Goal: Task Accomplishment & Management: Use online tool/utility

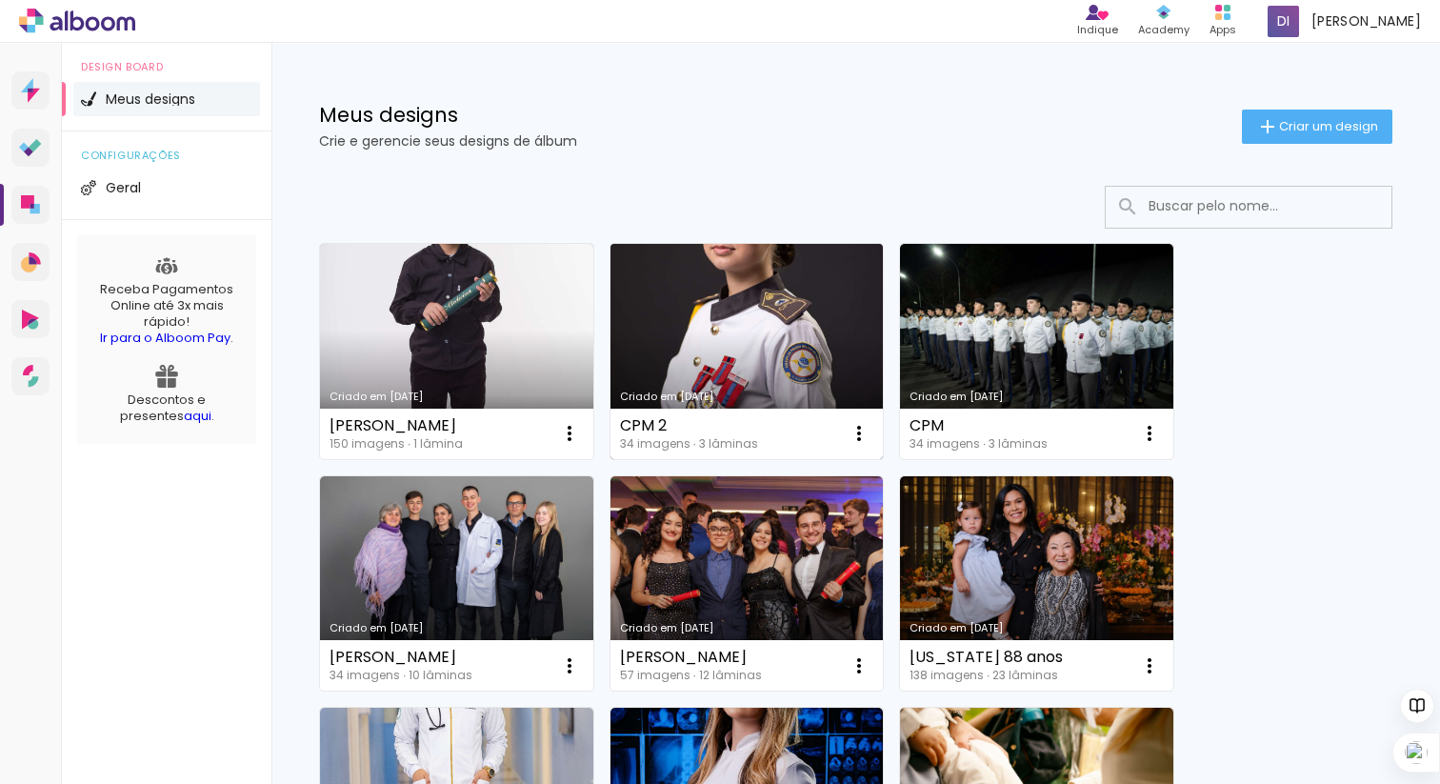
click at [764, 344] on link "Criado em [DATE]" at bounding box center [747, 351] width 273 height 215
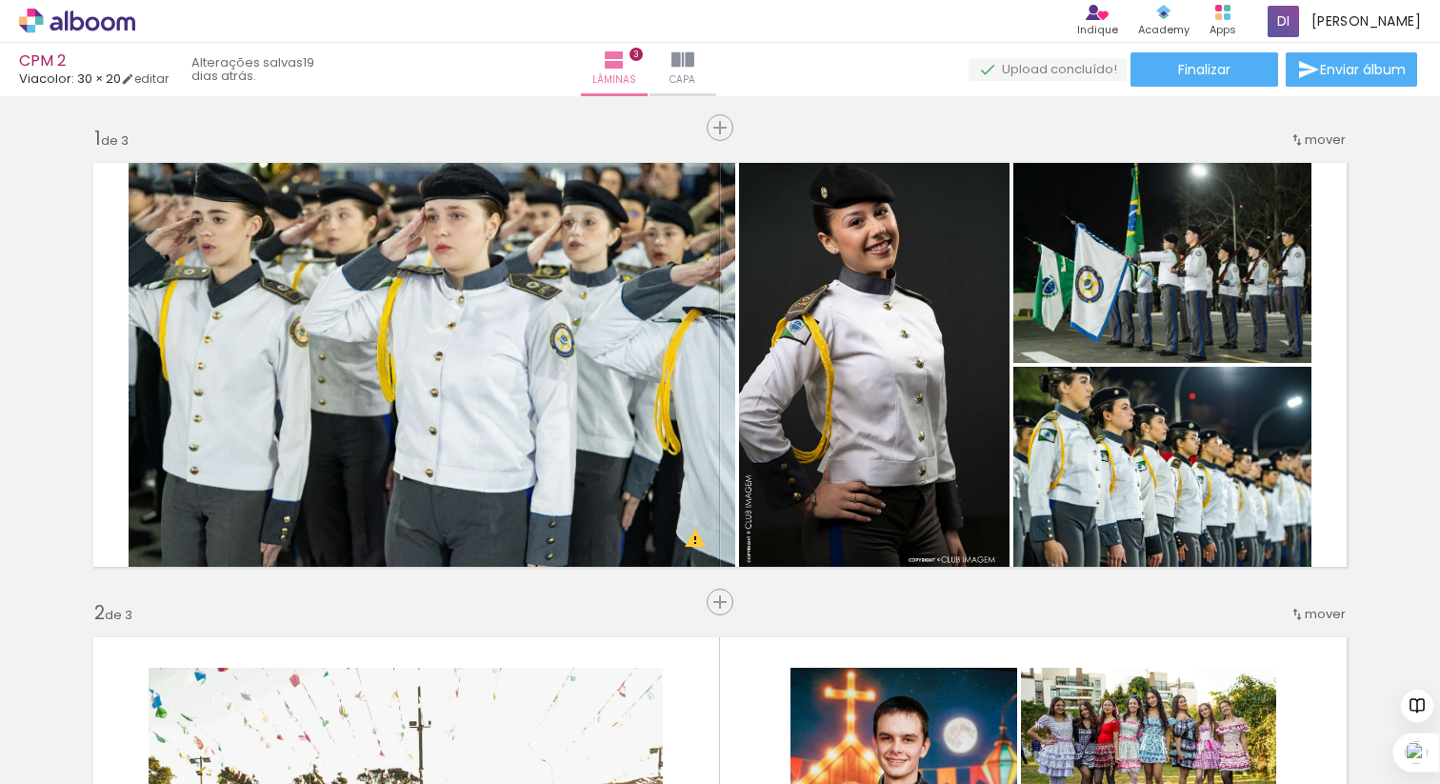
click at [50, 766] on span "Adicionar Fotos" at bounding box center [67, 758] width 57 height 21
click at [0, 0] on input "file" at bounding box center [0, 0] width 0 height 0
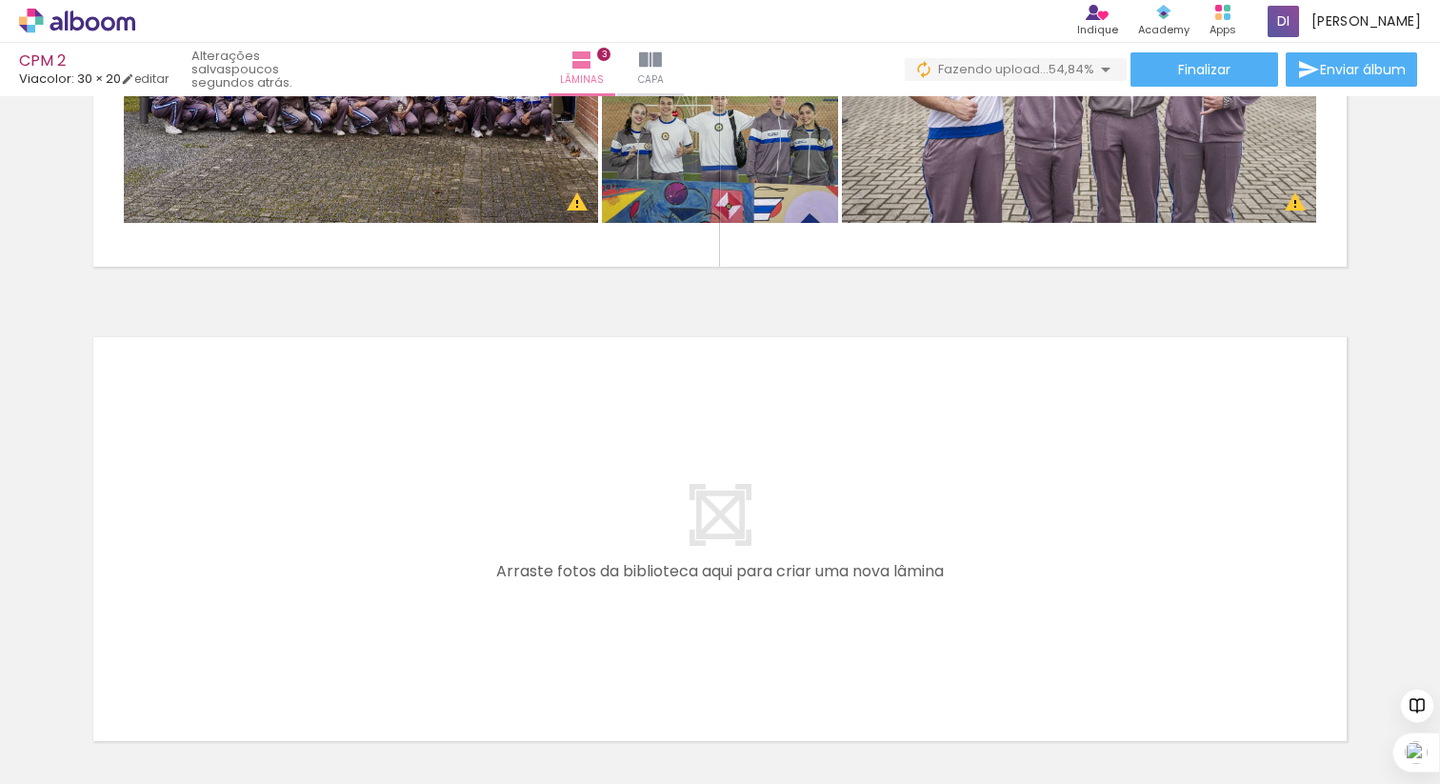
scroll to position [1403, 0]
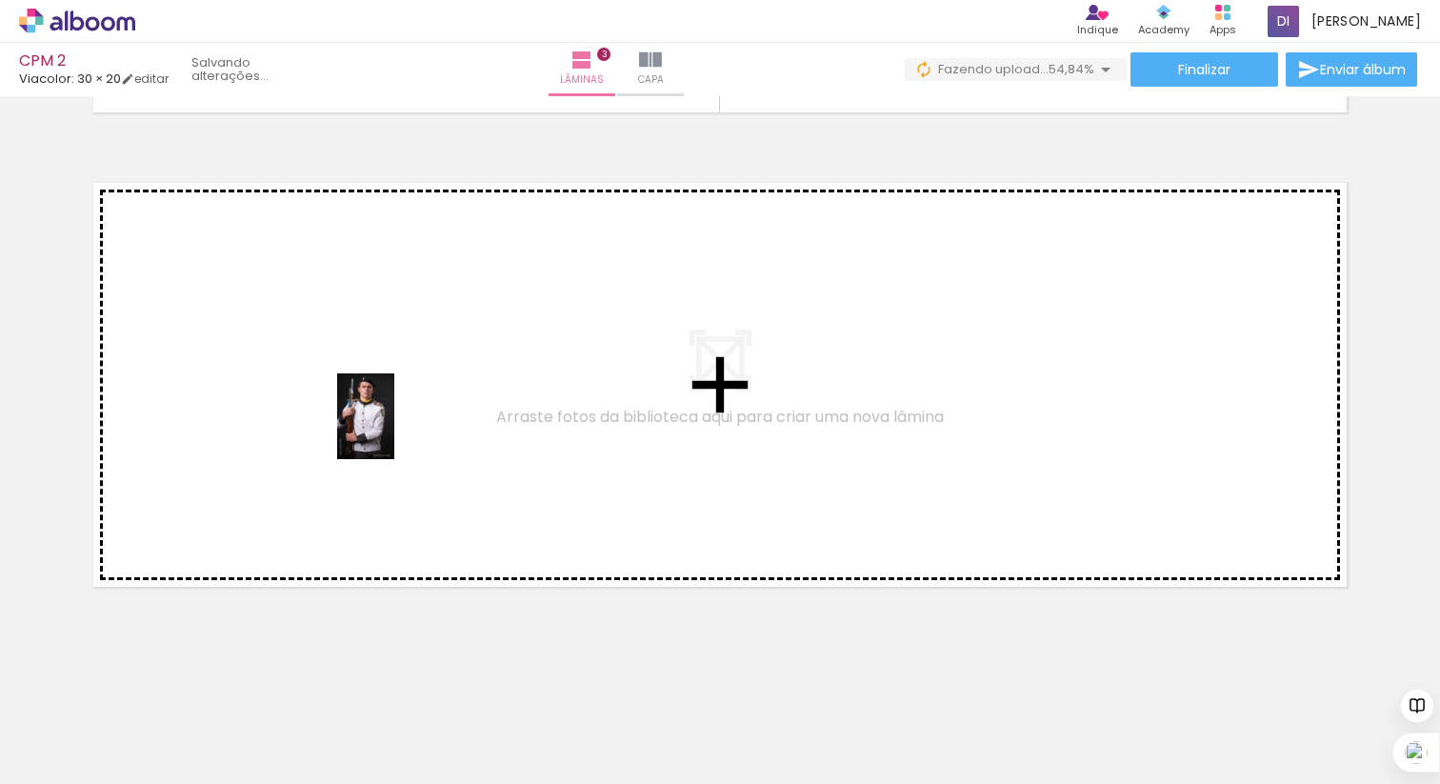
drag, startPoint x: 361, startPoint y: 704, endPoint x: 394, endPoint y: 428, distance: 278.3
click at [394, 428] on quentale-workspace at bounding box center [720, 392] width 1440 height 784
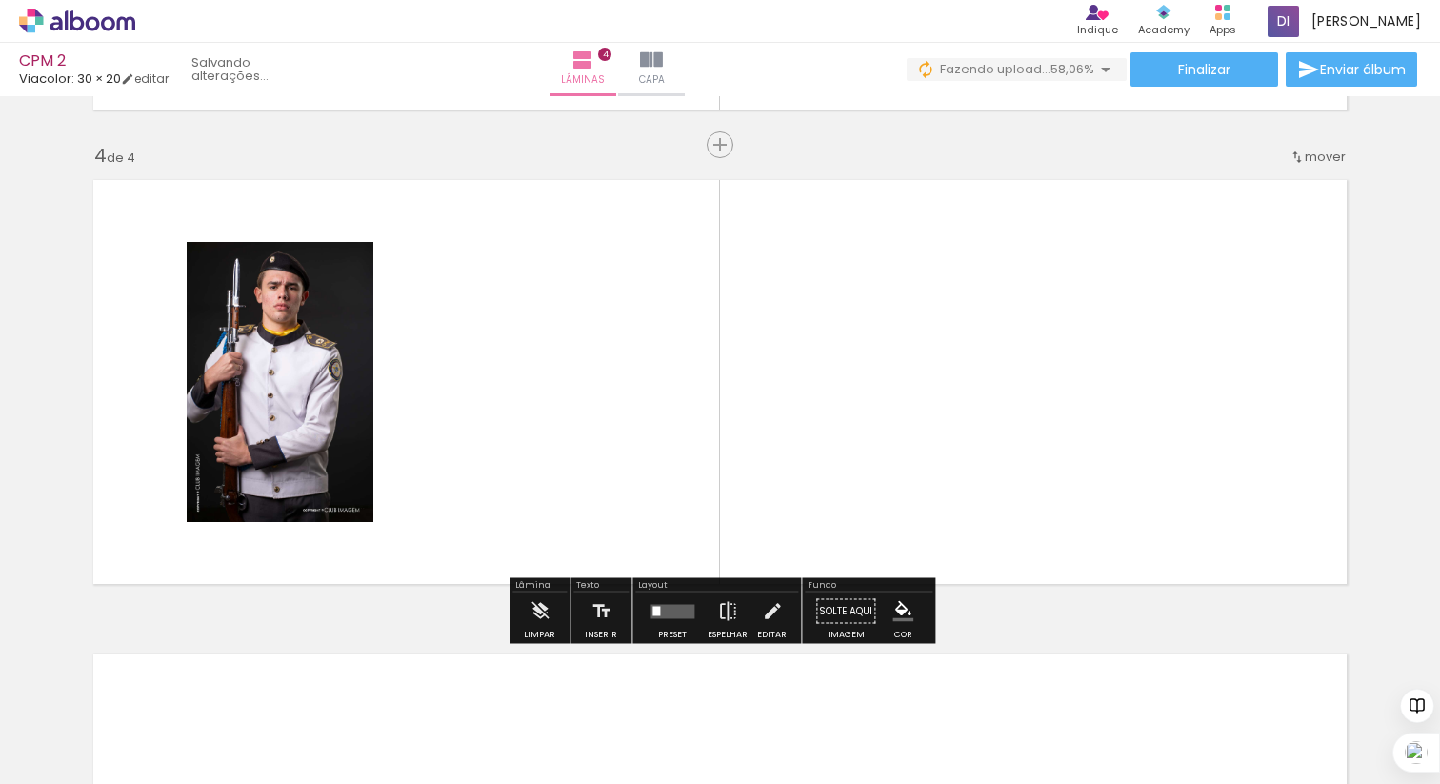
scroll to position [1407, 0]
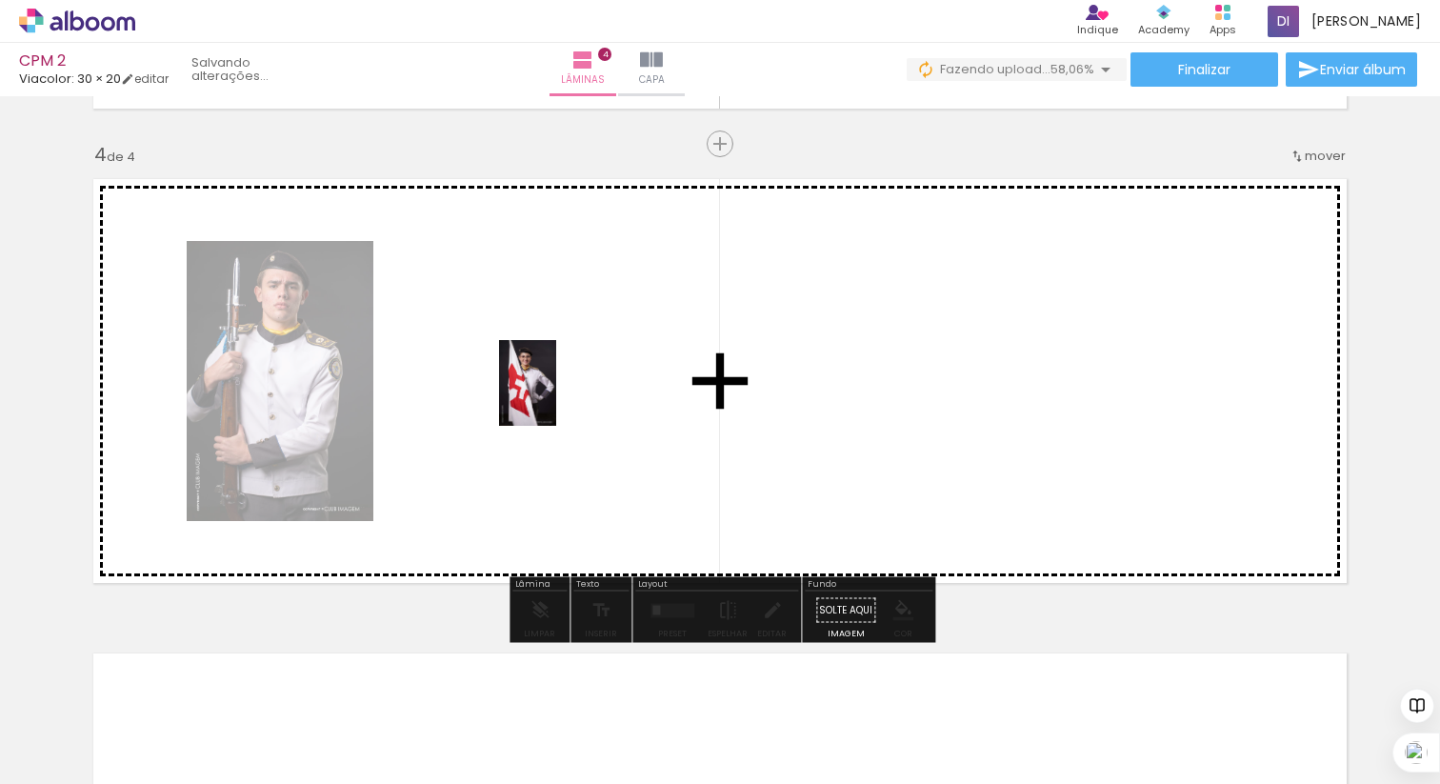
drag, startPoint x: 626, startPoint y: 736, endPoint x: 556, endPoint y: 397, distance: 346.2
click at [556, 397] on quentale-workspace at bounding box center [720, 392] width 1440 height 784
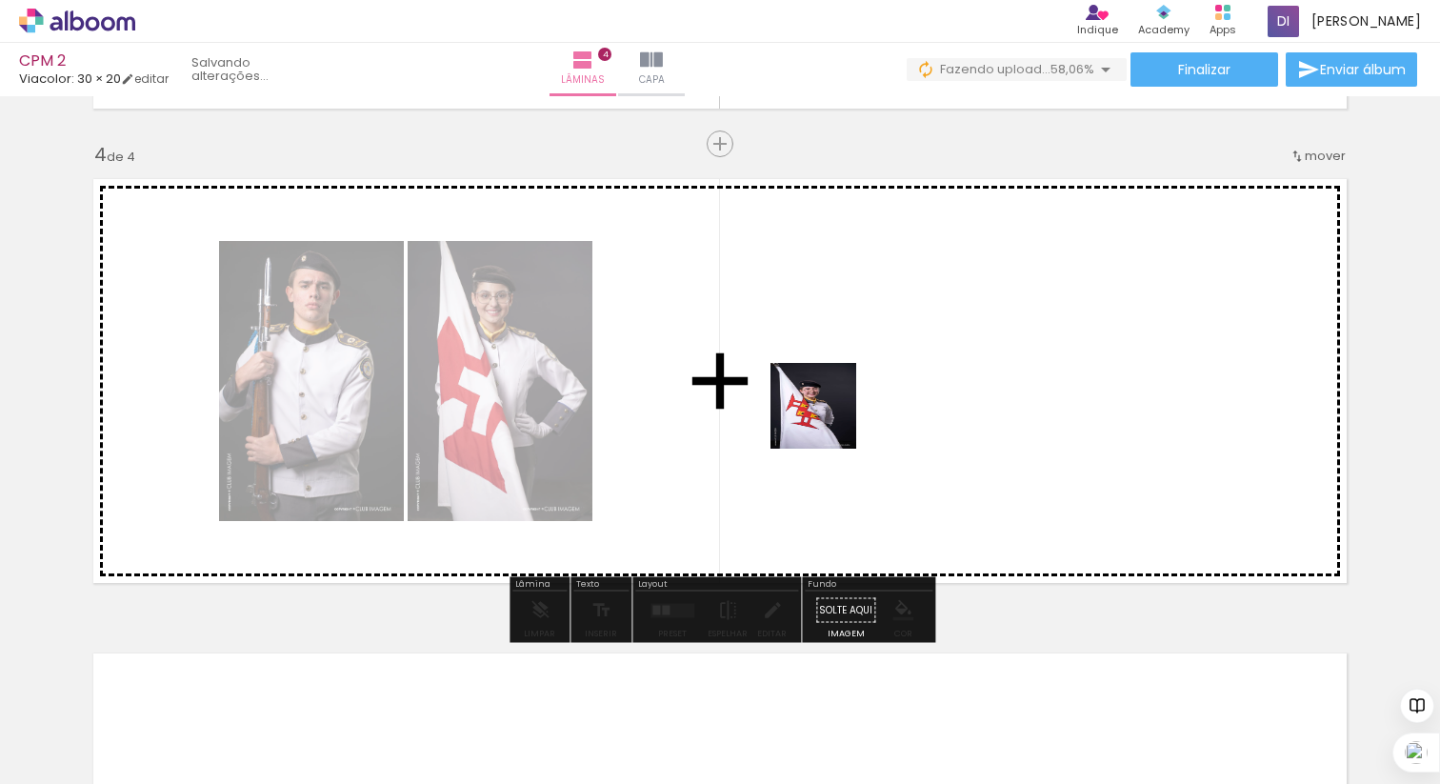
drag, startPoint x: 935, startPoint y: 725, endPoint x: 816, endPoint y: 374, distance: 370.0
click at [816, 374] on quentale-workspace at bounding box center [720, 392] width 1440 height 784
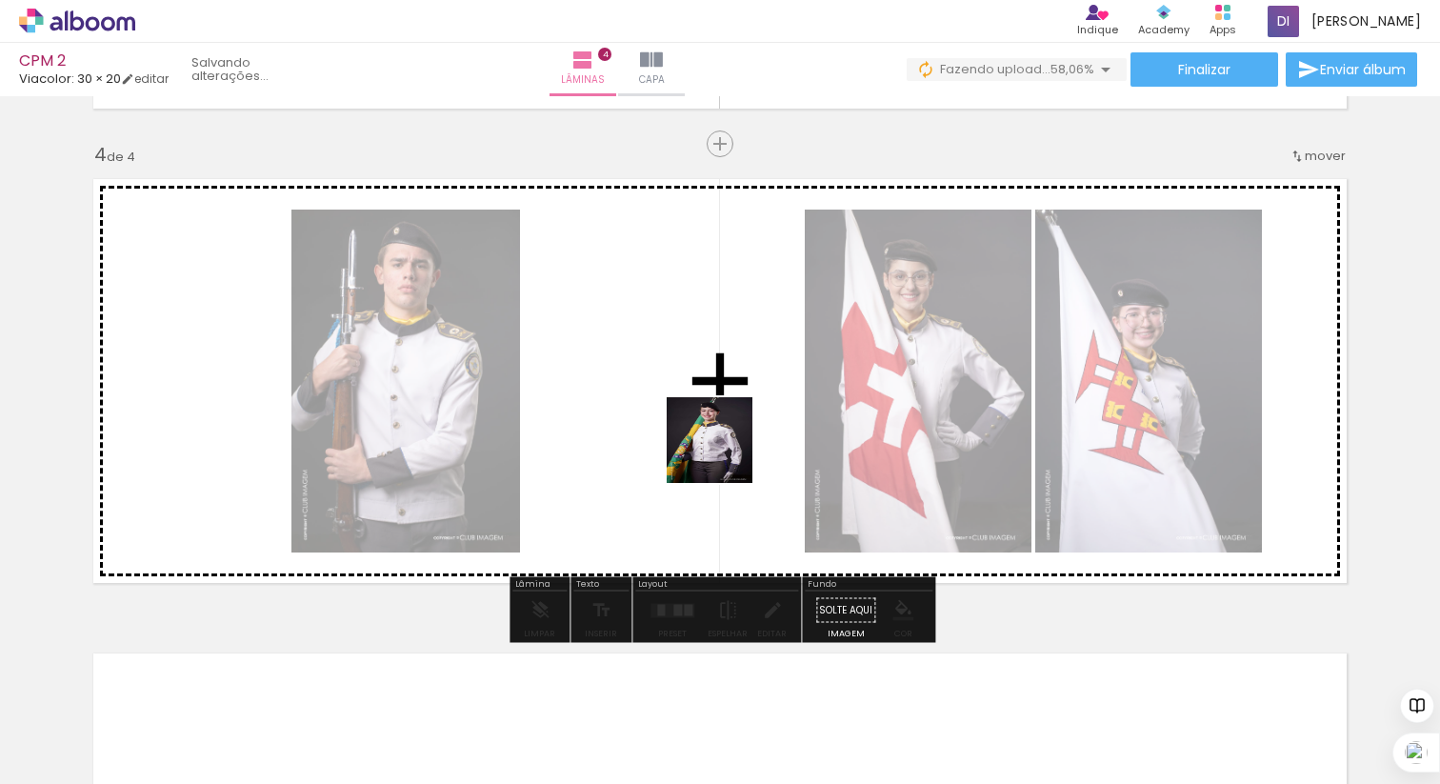
drag, startPoint x: 1051, startPoint y: 718, endPoint x: 714, endPoint y: 444, distance: 434.8
click at [714, 444] on quentale-workspace at bounding box center [720, 392] width 1440 height 784
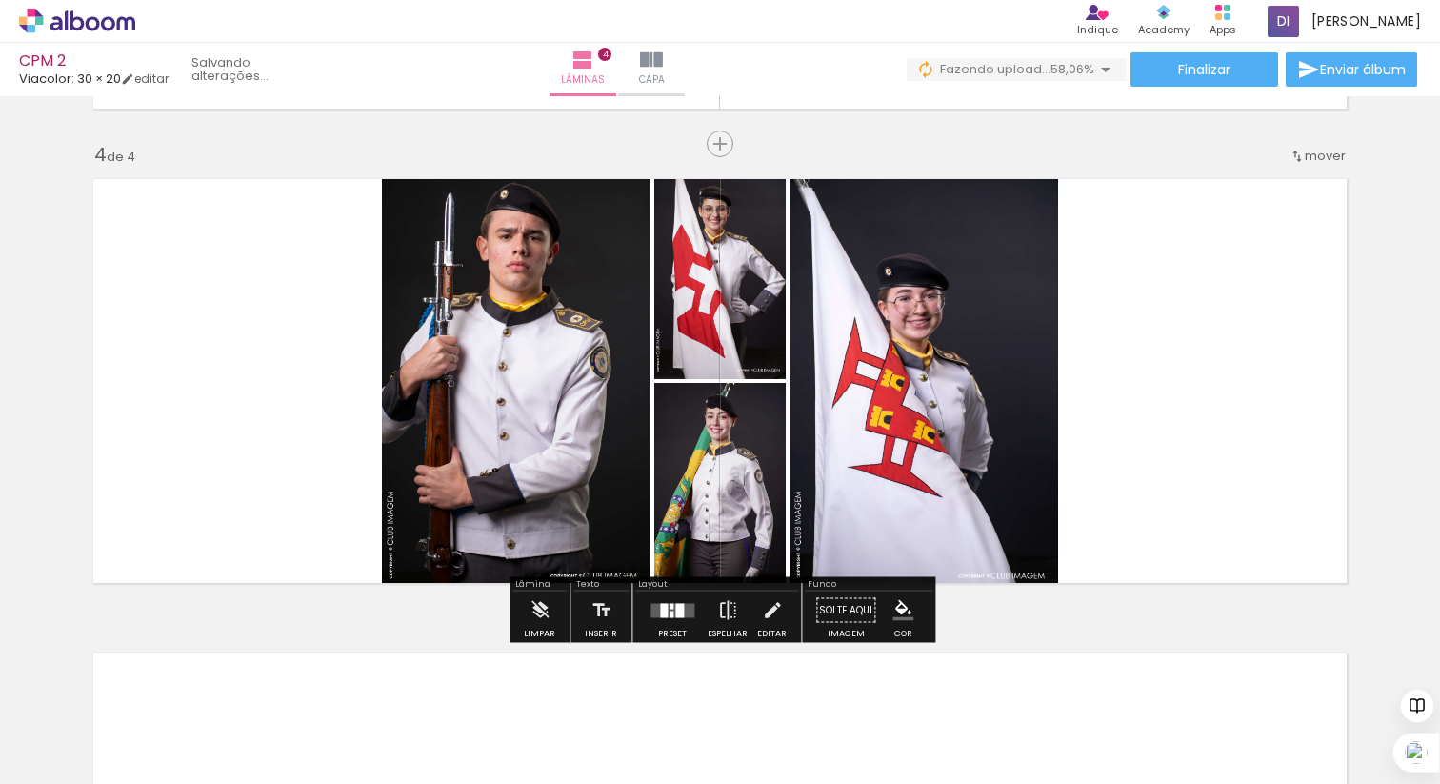
click at [669, 610] on quentale-layouter at bounding box center [673, 610] width 44 height 14
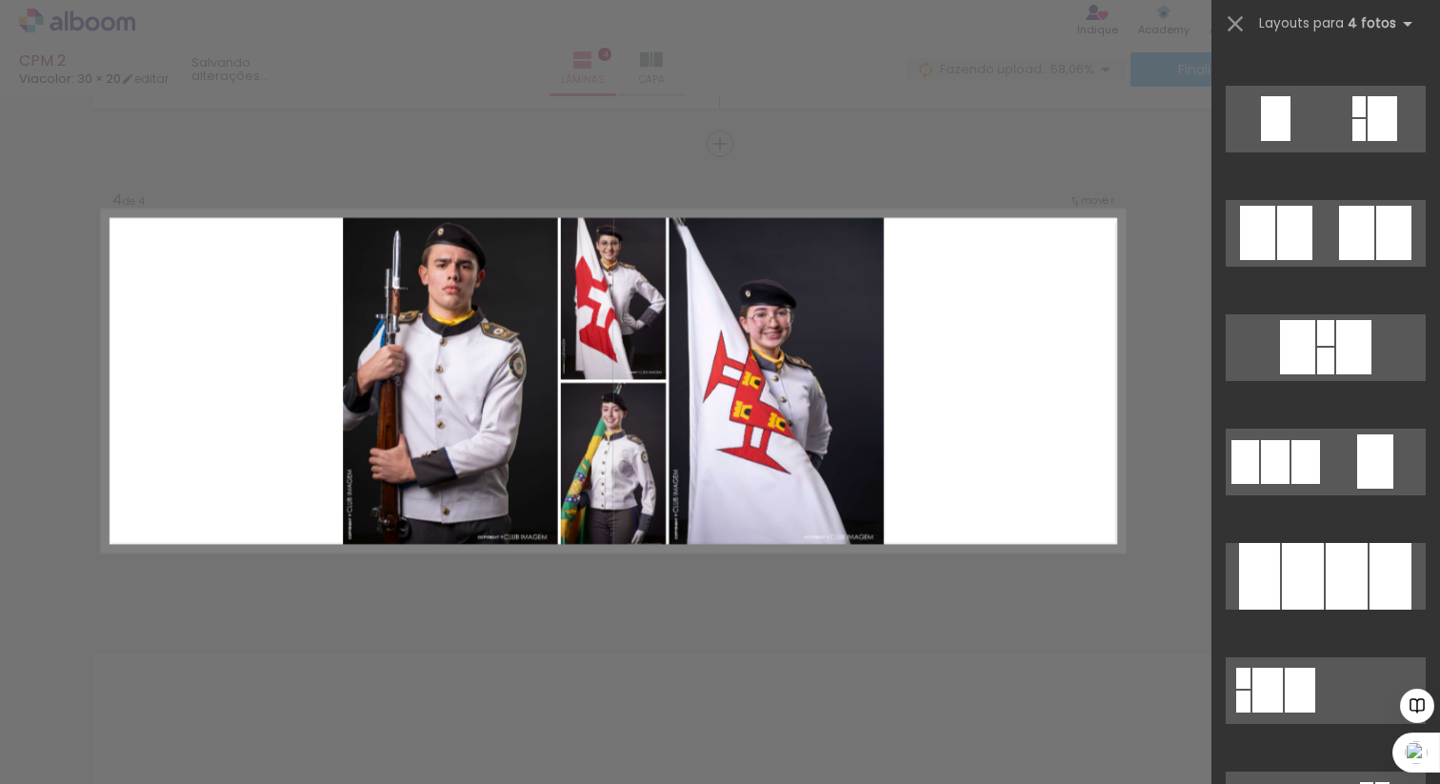
scroll to position [1579, 0]
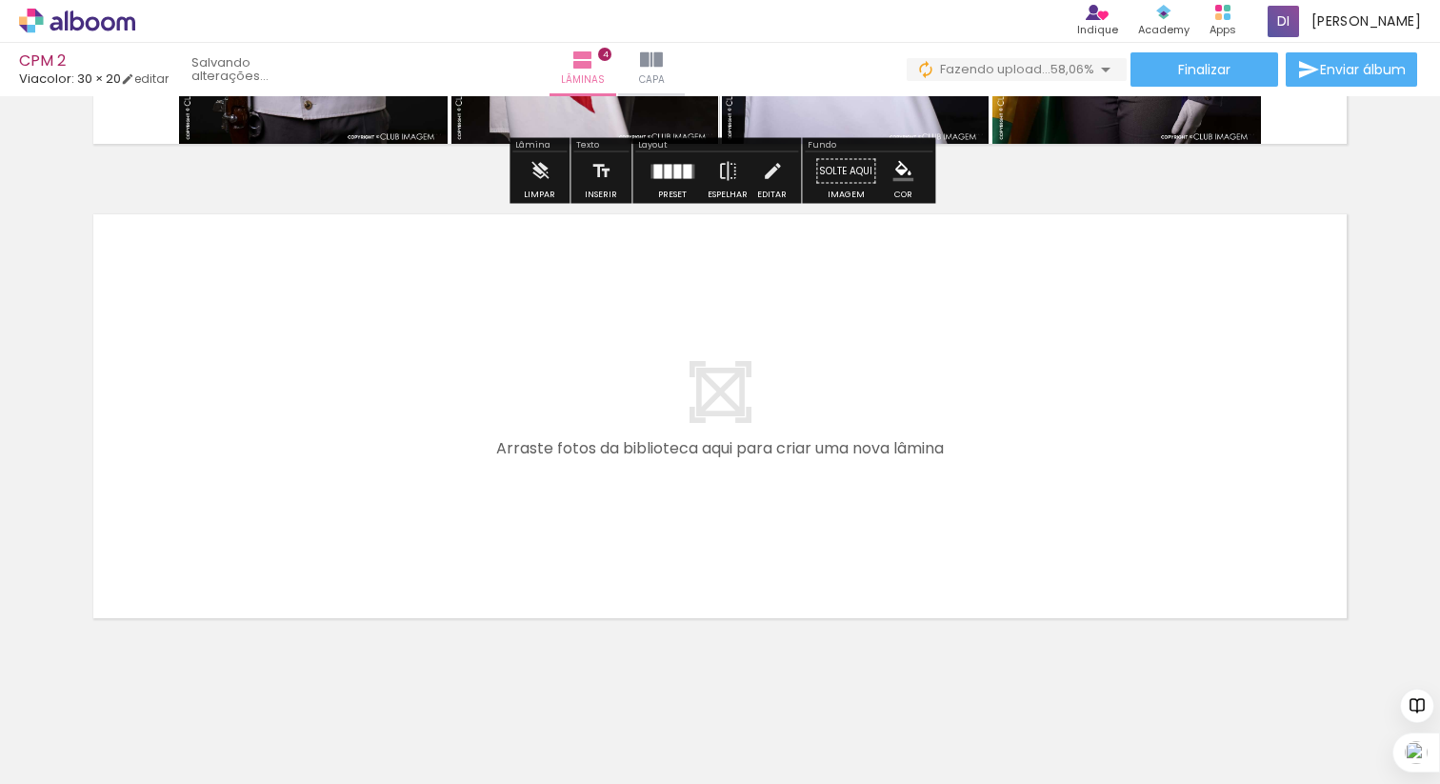
scroll to position [1878, 0]
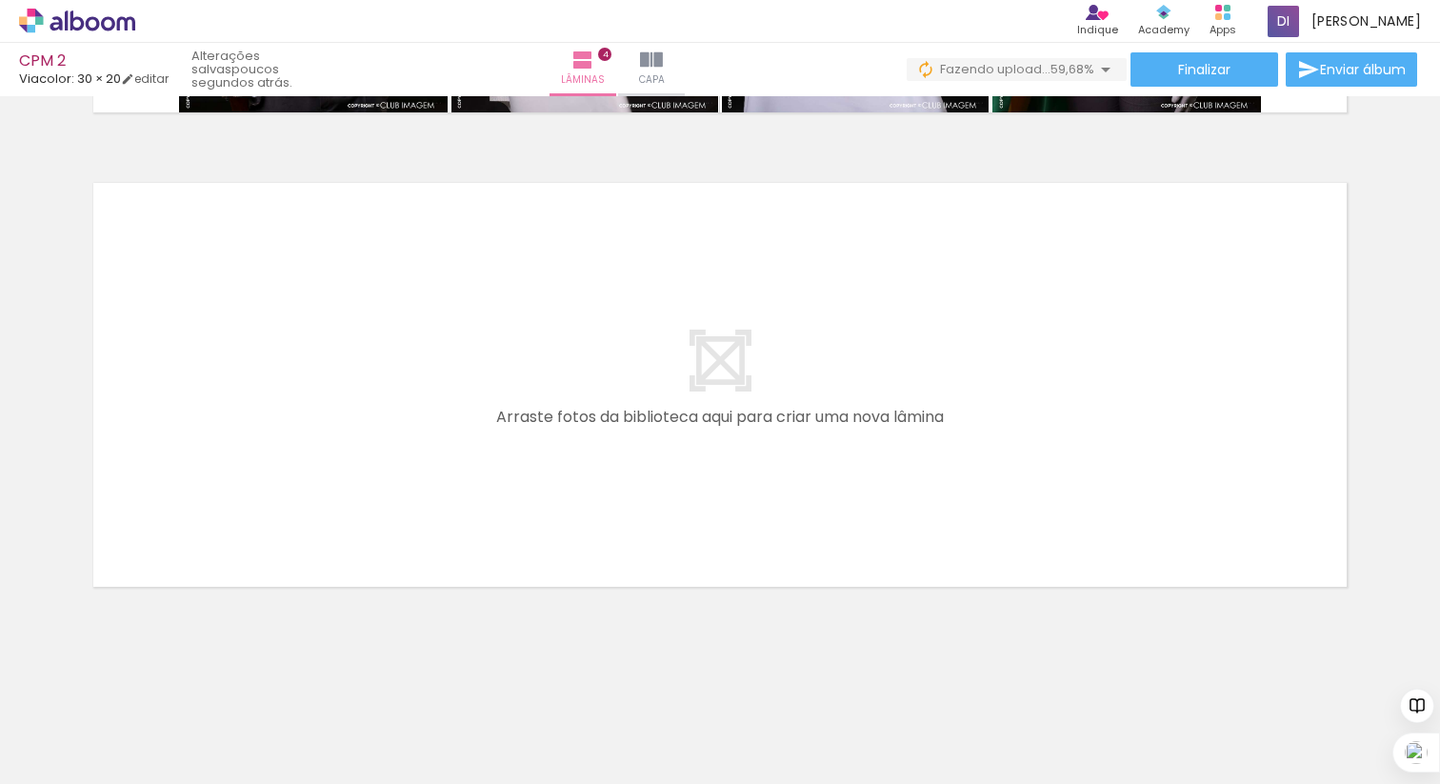
click at [104, 722] on iron-icon at bounding box center [97, 726] width 15 height 15
click at [0, 0] on slot "Não utilizadas" at bounding box center [0, 0] width 0 height 0
type input "Não utilizadas"
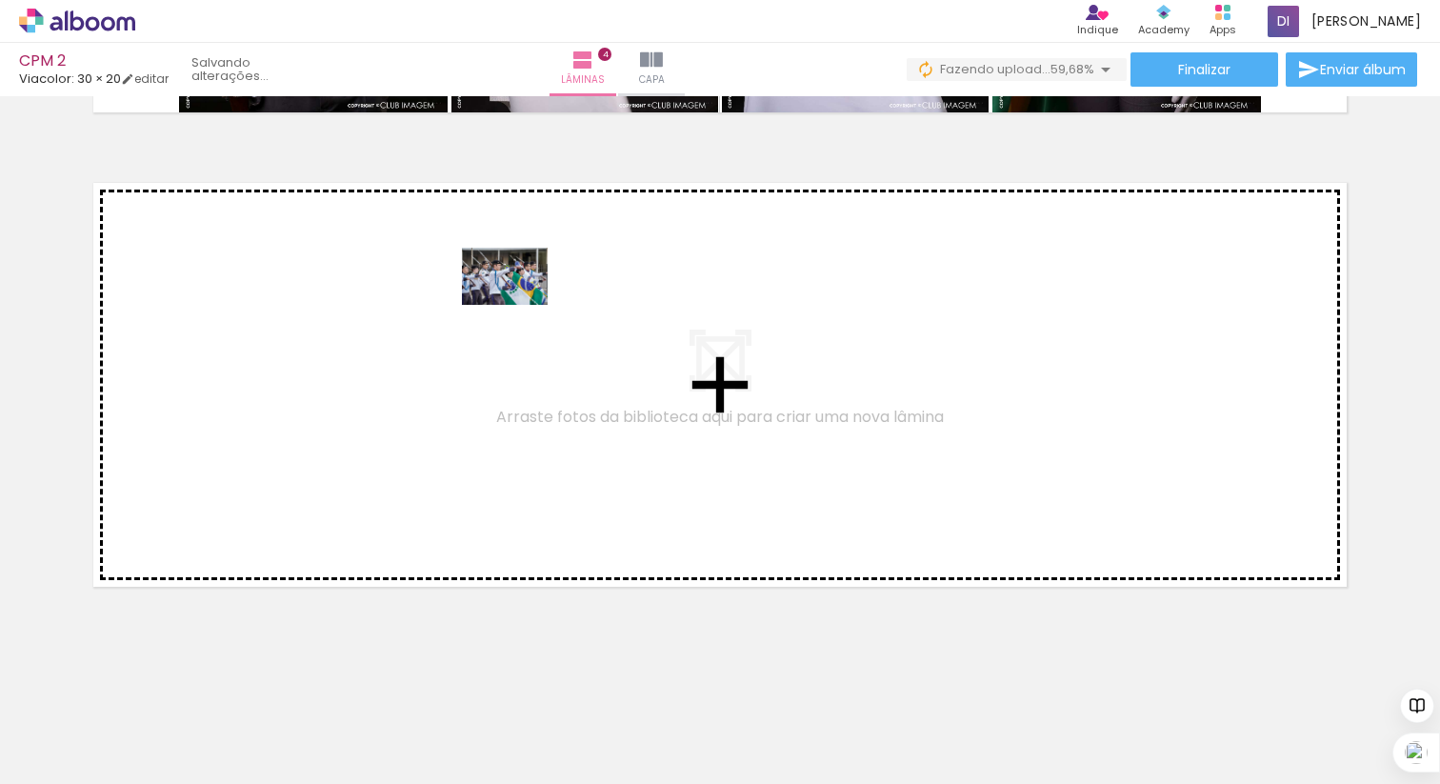
drag, startPoint x: 655, startPoint y: 717, endPoint x: 519, endPoint y: 306, distance: 433.5
click at [519, 306] on quentale-workspace at bounding box center [720, 392] width 1440 height 784
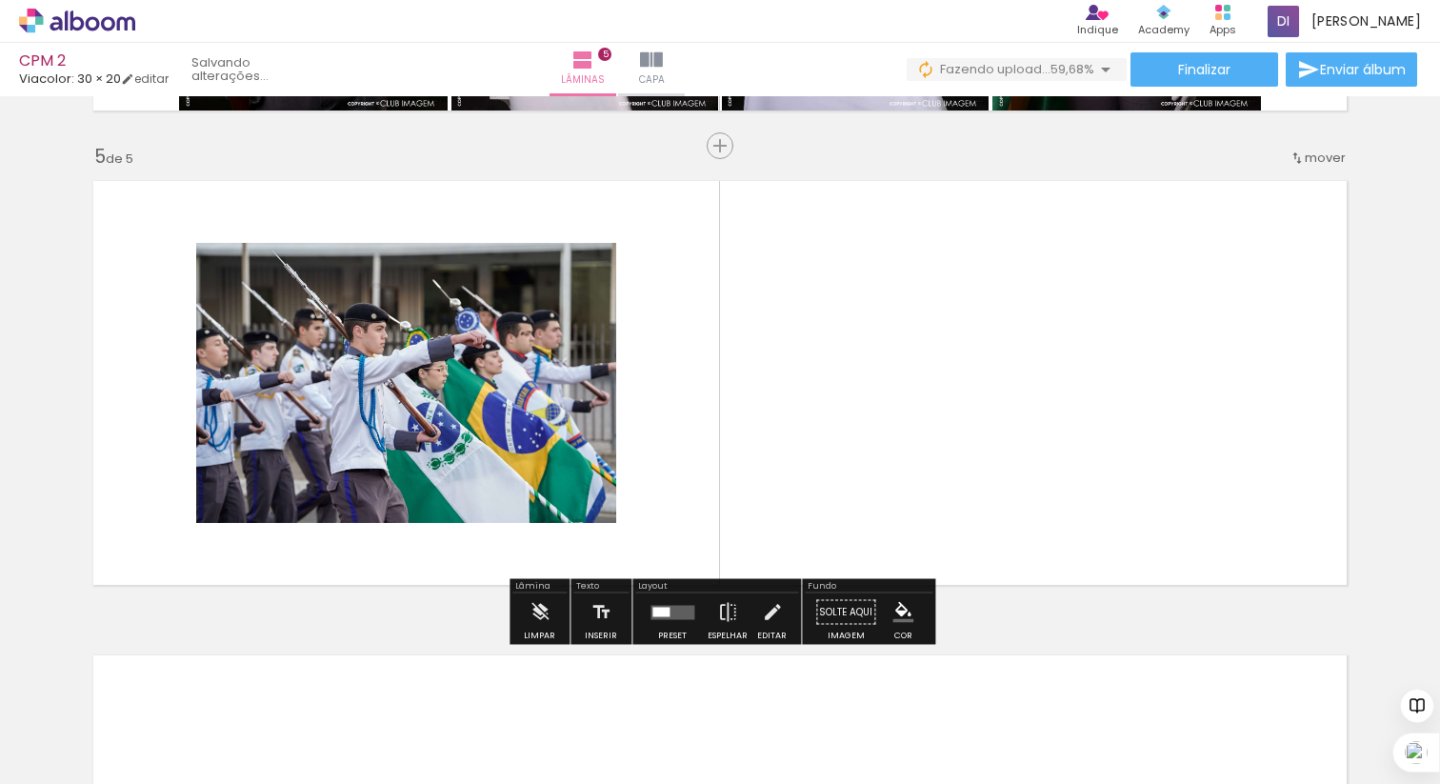
scroll to position [1882, 0]
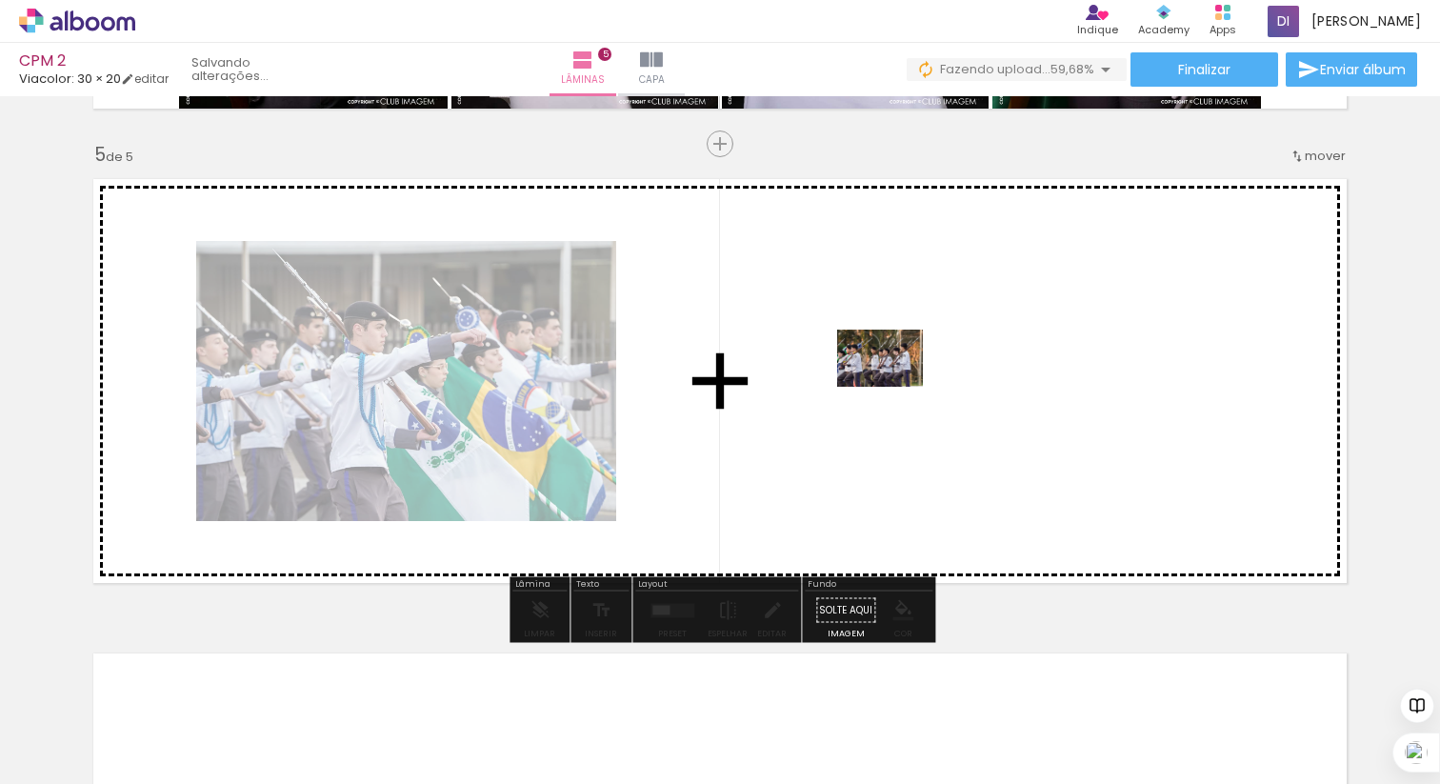
drag, startPoint x: 943, startPoint y: 733, endPoint x: 895, endPoint y: 388, distance: 348.3
click at [895, 388] on quentale-workspace at bounding box center [720, 392] width 1440 height 784
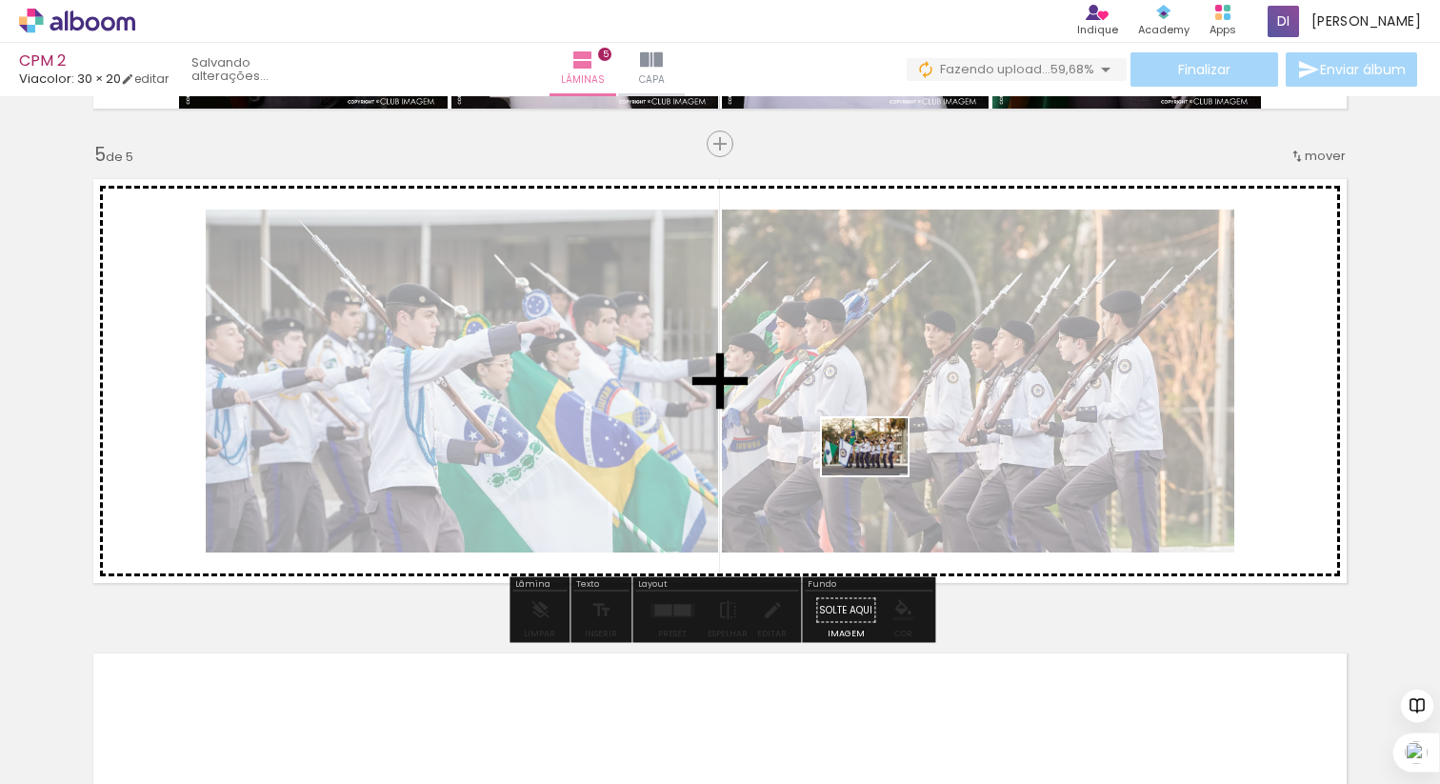
drag, startPoint x: 843, startPoint y: 721, endPoint x: 879, endPoint y: 475, distance: 248.4
click at [879, 475] on quentale-workspace at bounding box center [720, 392] width 1440 height 784
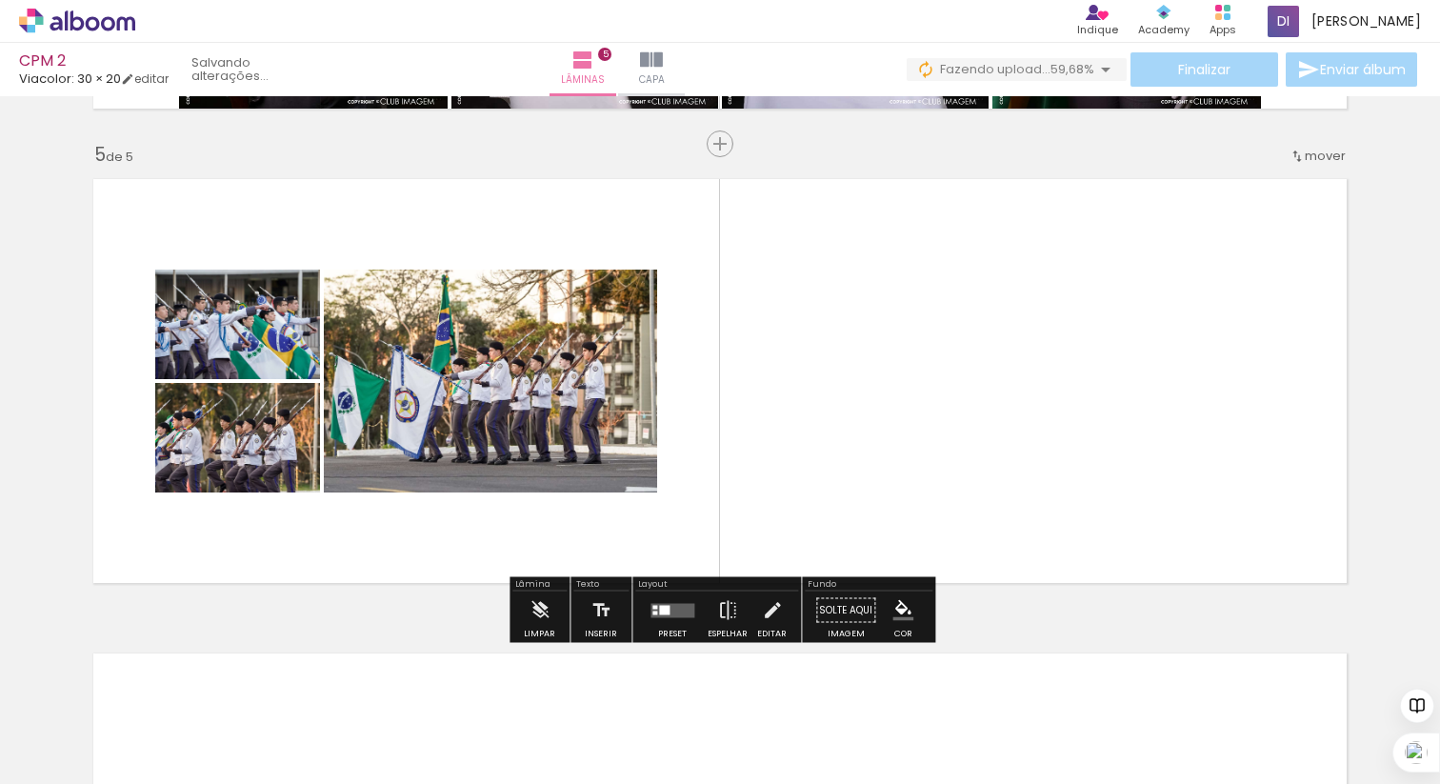
click at [659, 609] on div at bounding box center [664, 610] width 10 height 10
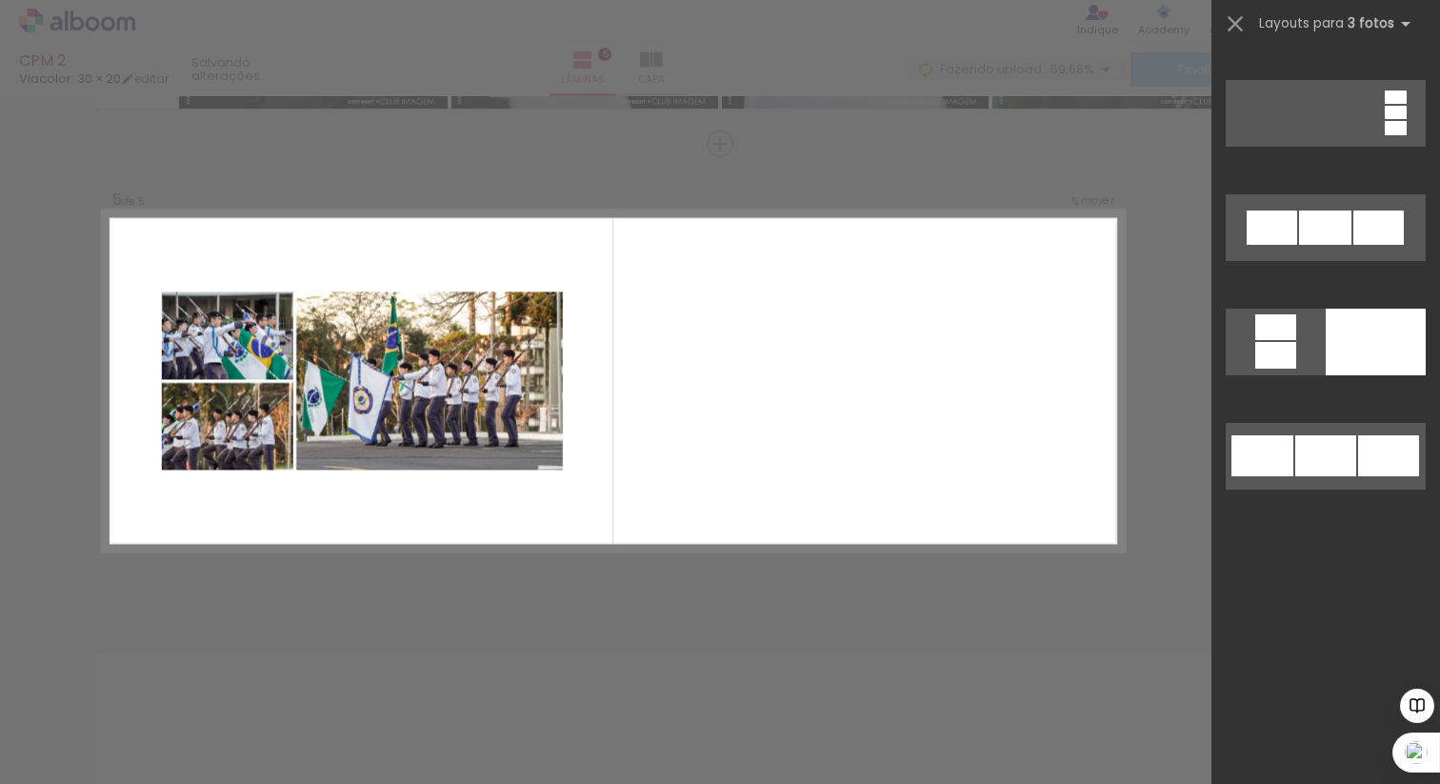
scroll to position [0, 0]
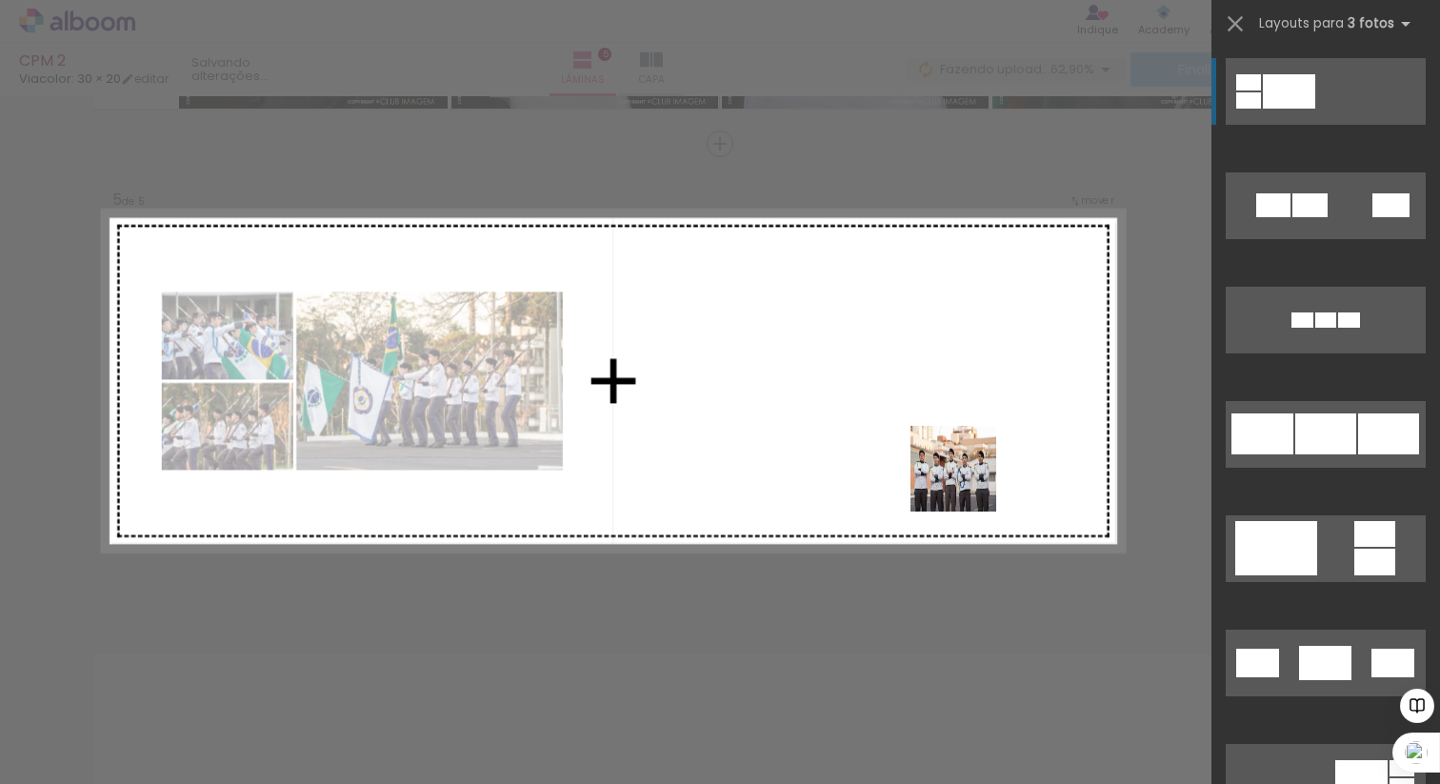
drag, startPoint x: 1058, startPoint y: 737, endPoint x: 964, endPoint y: 464, distance: 289.2
click at [964, 464] on quentale-workspace at bounding box center [720, 392] width 1440 height 784
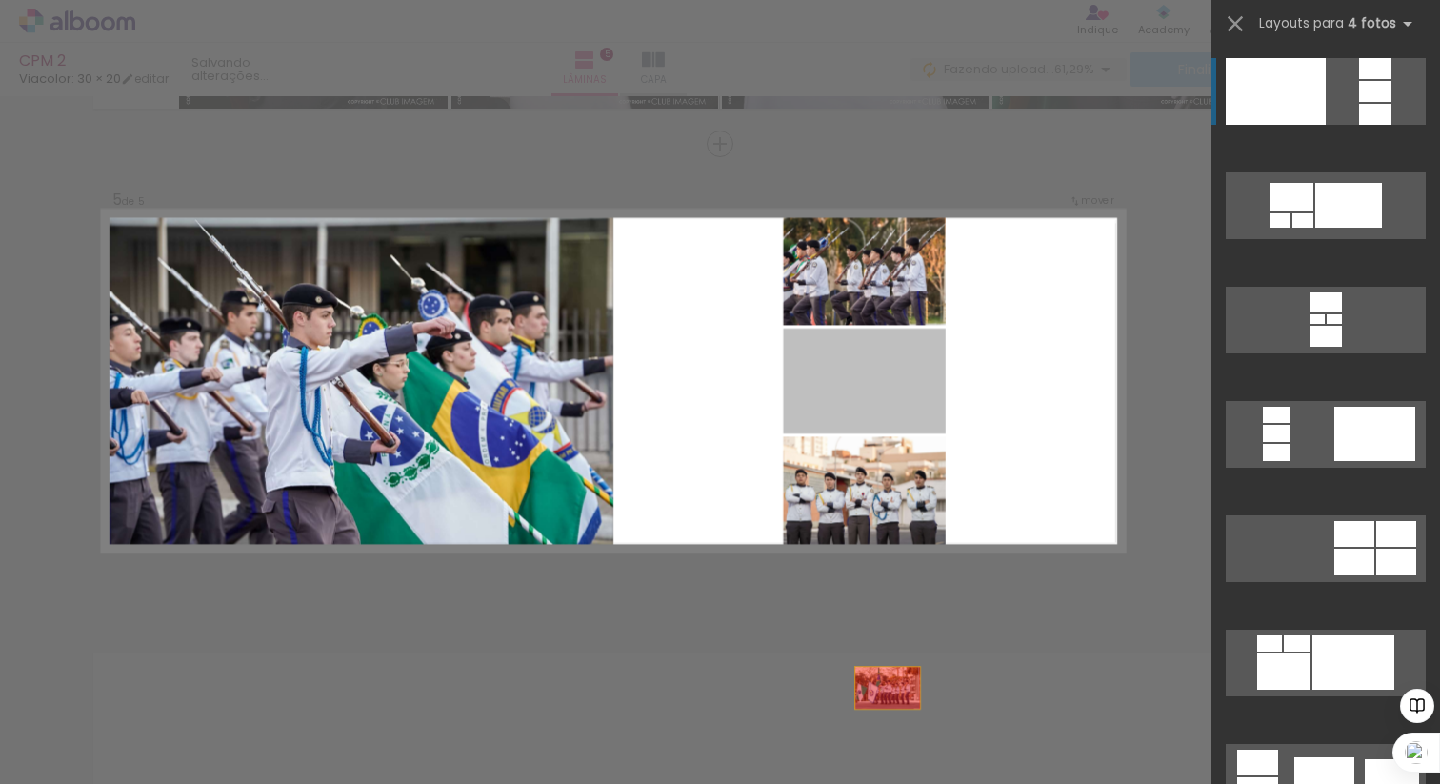
drag, startPoint x: 868, startPoint y: 391, endPoint x: 894, endPoint y: 764, distance: 374.3
click at [894, 764] on quentale-workspace at bounding box center [720, 392] width 1440 height 784
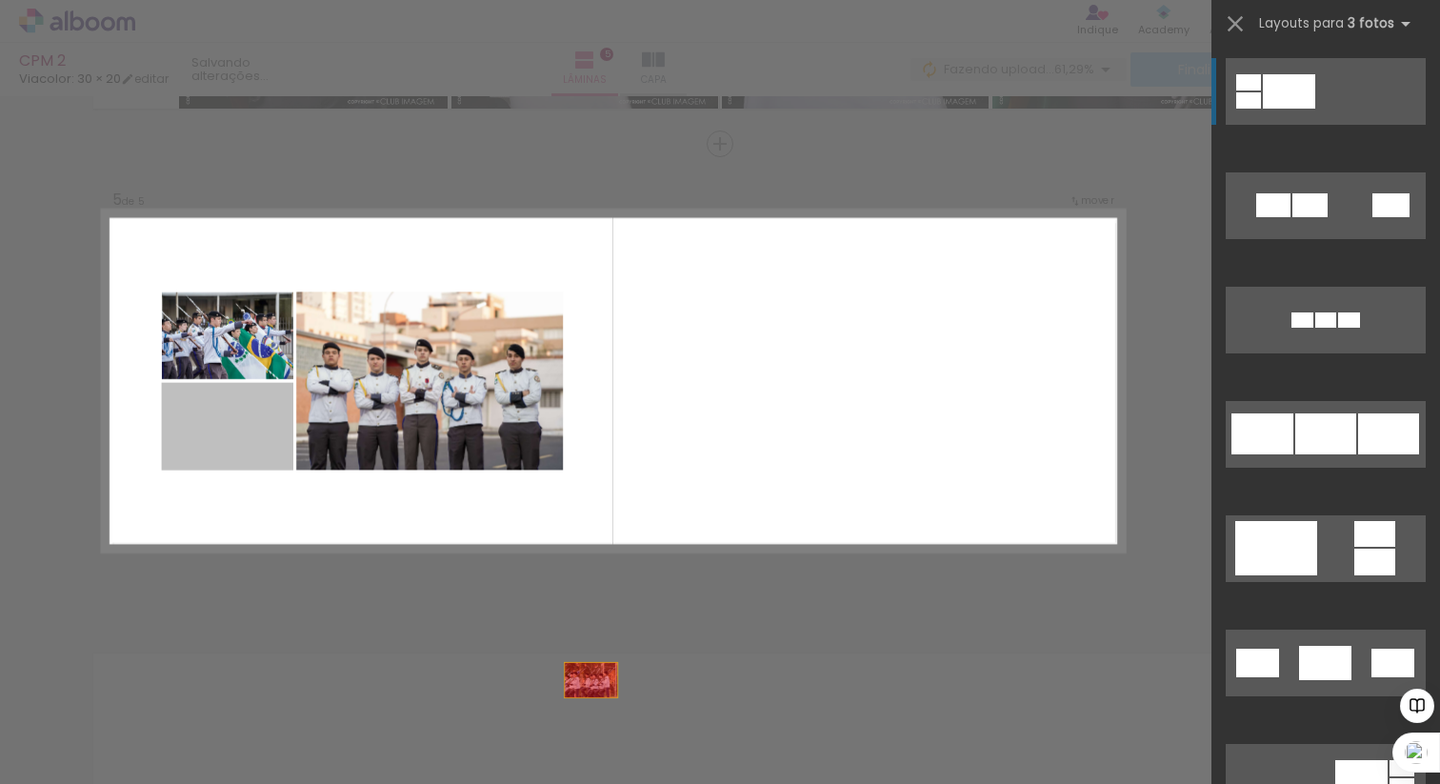
drag, startPoint x: 252, startPoint y: 417, endPoint x: 682, endPoint y: 743, distance: 540.0
click at [682, 743] on quentale-workspace at bounding box center [720, 392] width 1440 height 784
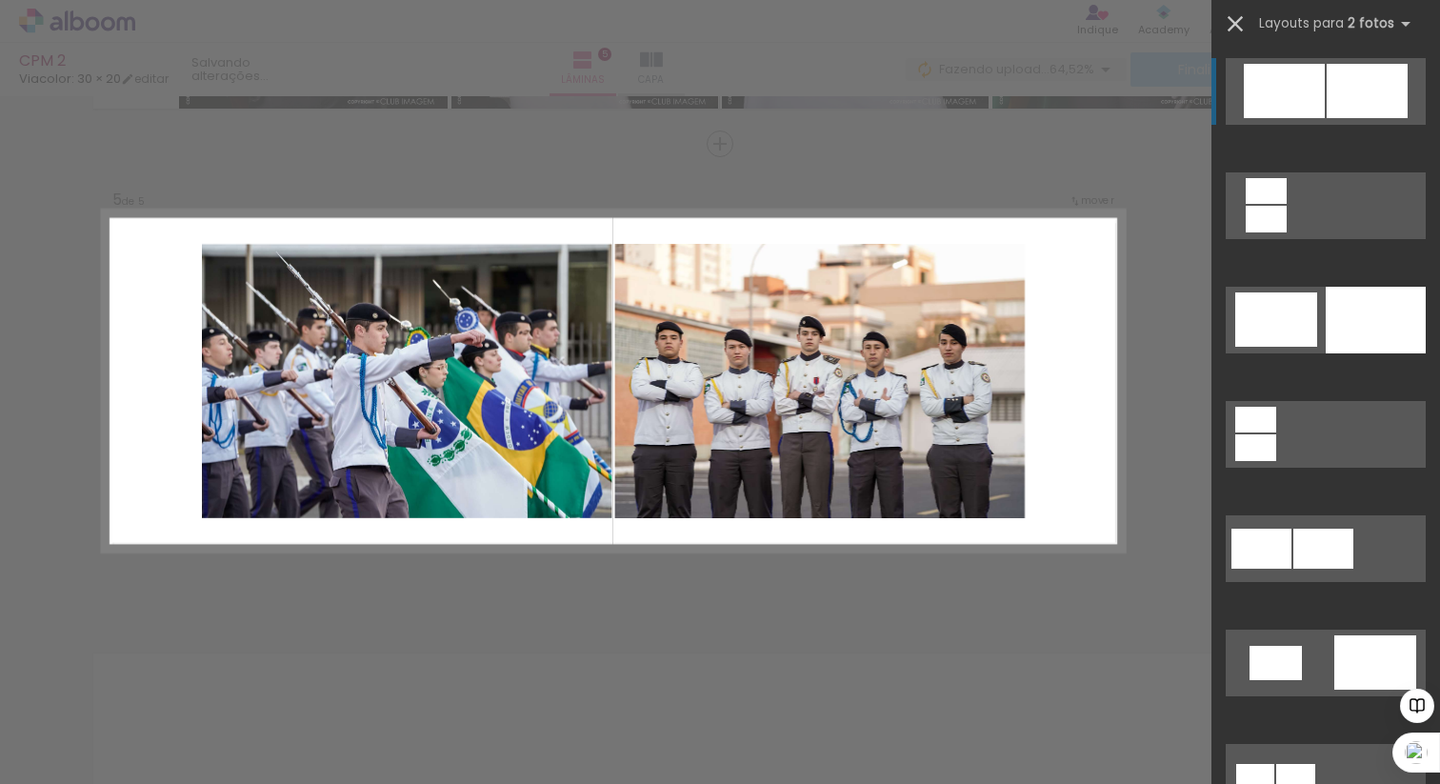
click at [1233, 16] on iron-icon at bounding box center [1235, 23] width 27 height 27
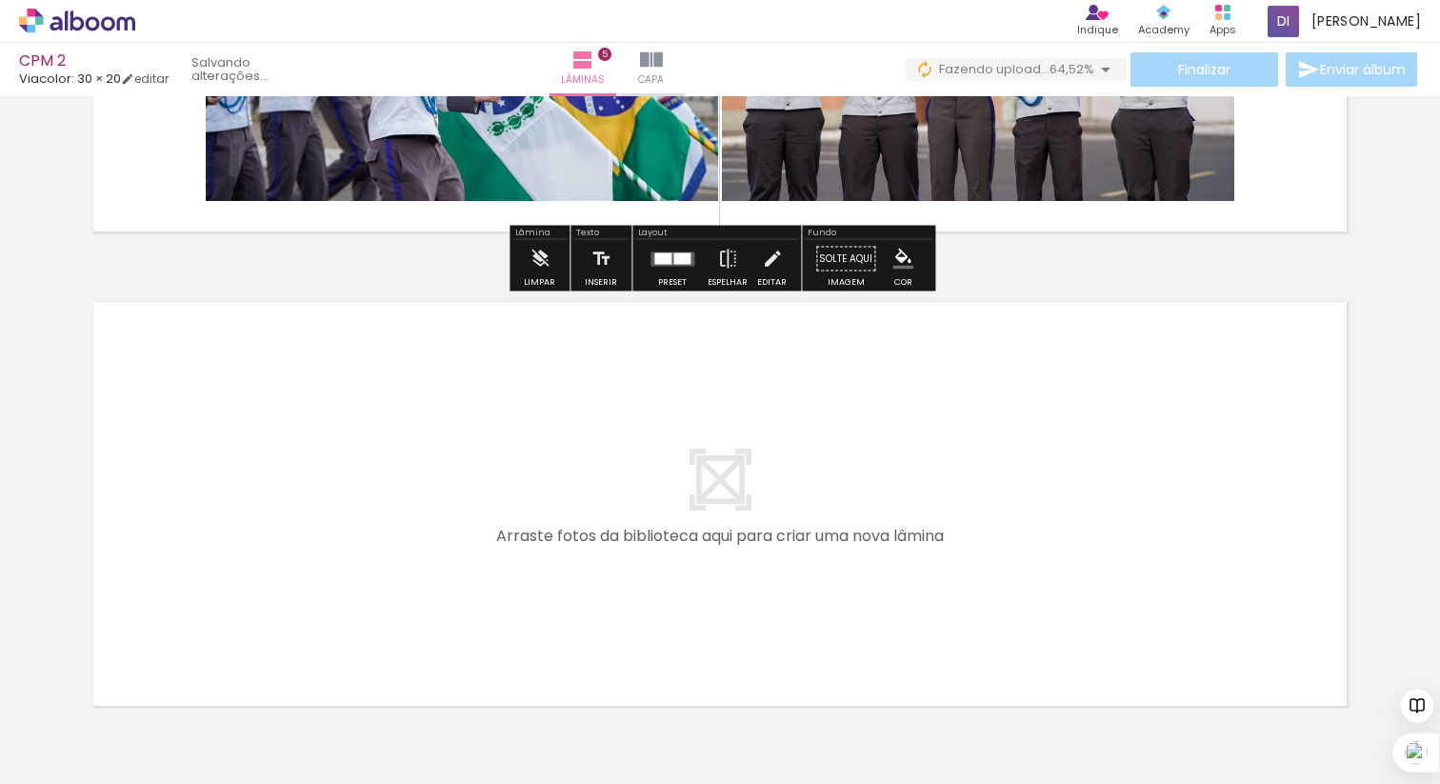
scroll to position [2240, 0]
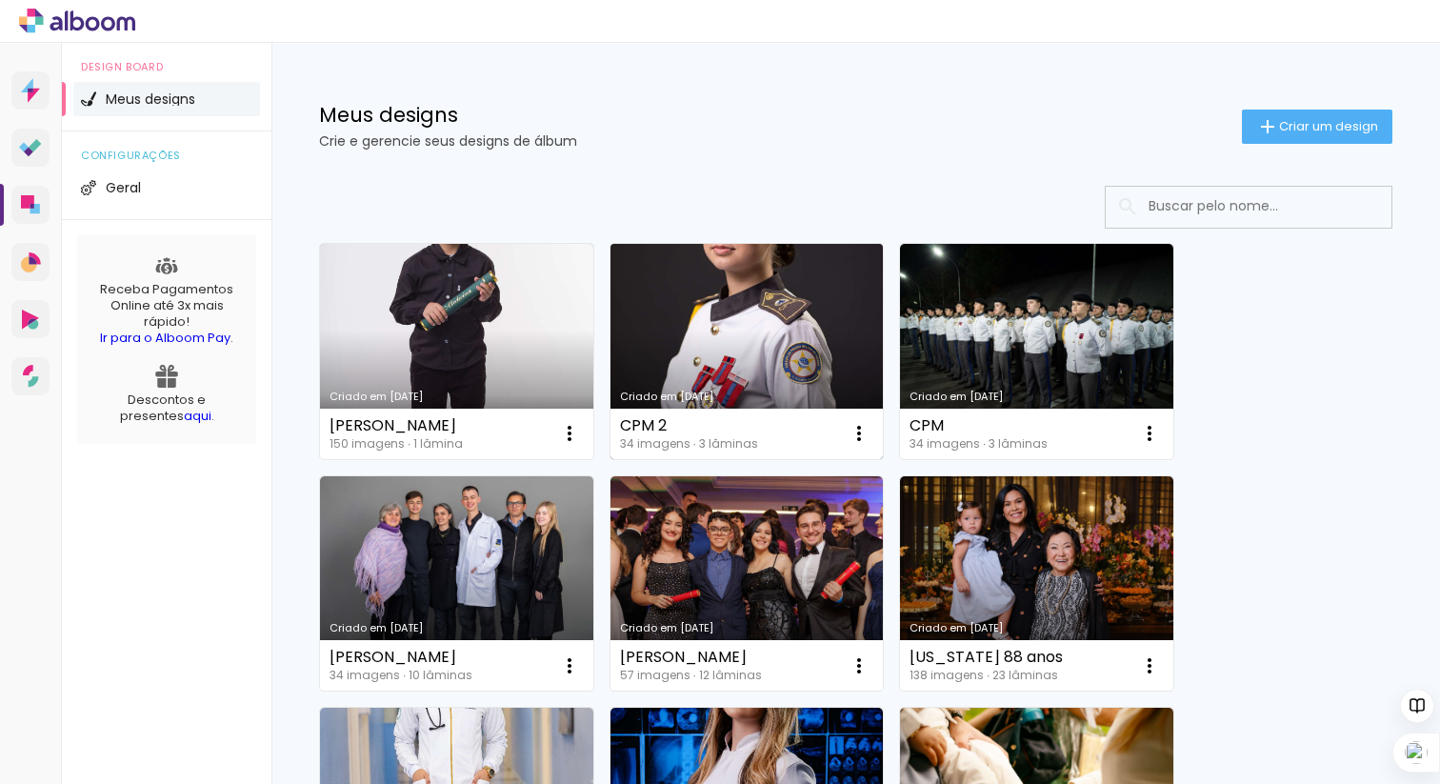
click at [795, 382] on link "Criado em [DATE]" at bounding box center [747, 351] width 273 height 215
